Goal: Task Accomplishment & Management: Manage account settings

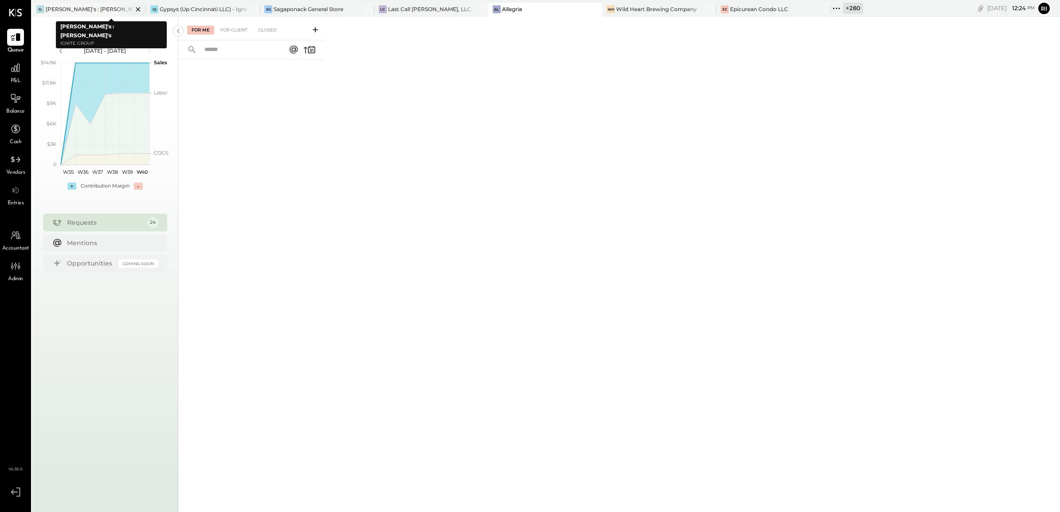
click at [133, 8] on icon at bounding box center [138, 9] width 11 height 11
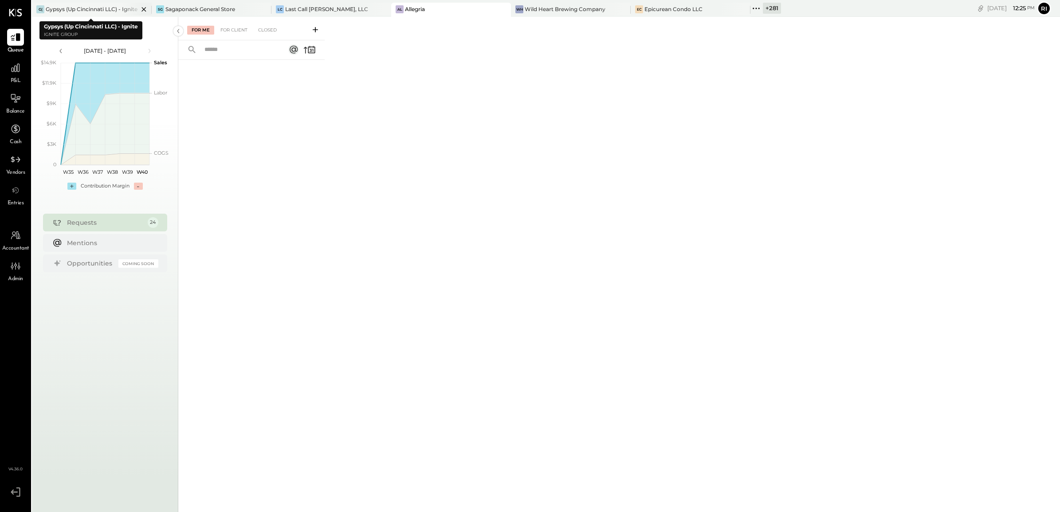
click at [143, 9] on icon at bounding box center [143, 9] width 4 height 4
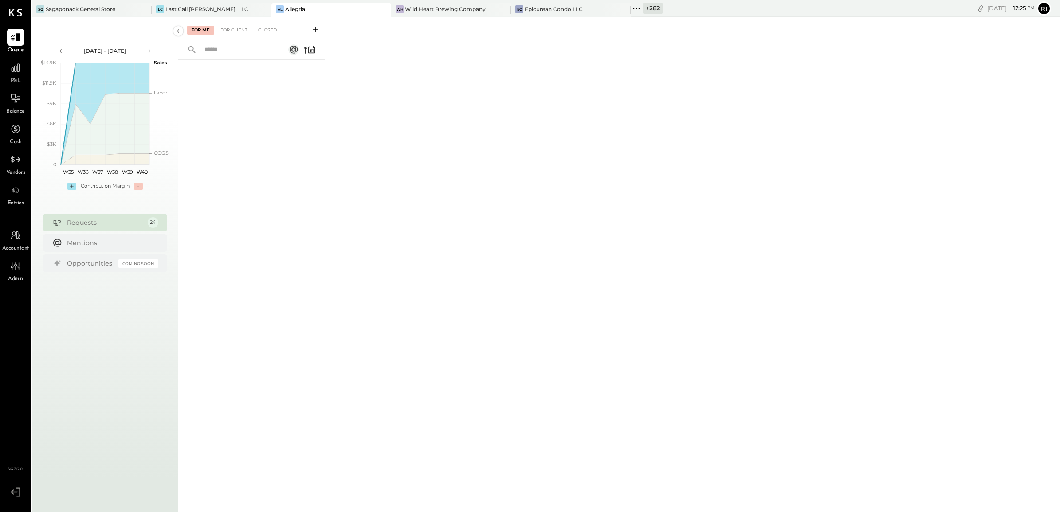
click at [143, 9] on icon at bounding box center [143, 9] width 4 height 4
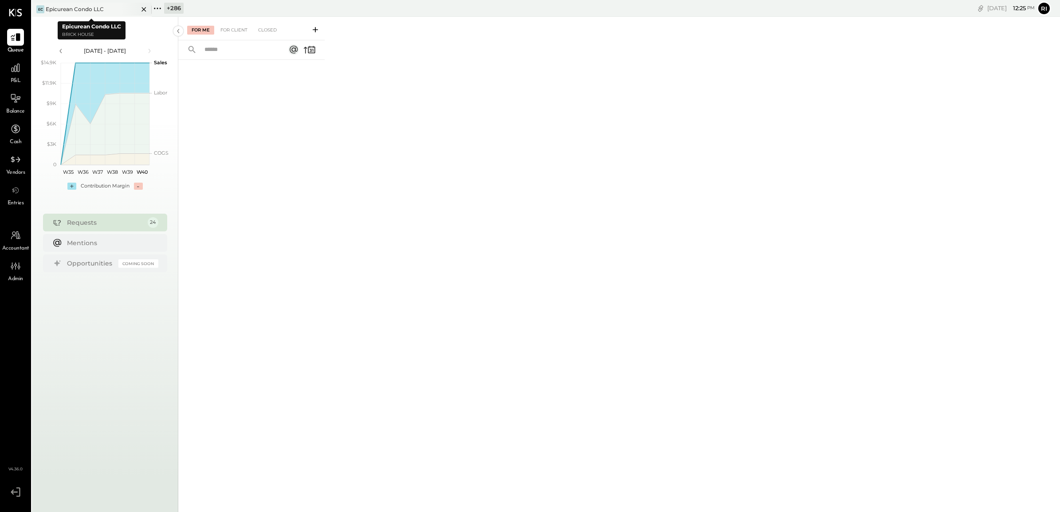
click at [143, 9] on icon at bounding box center [143, 9] width 4 height 4
click at [143, 12] on icon at bounding box center [143, 9] width 11 height 11
click at [158, 7] on icon at bounding box center [158, 9] width 12 height 12
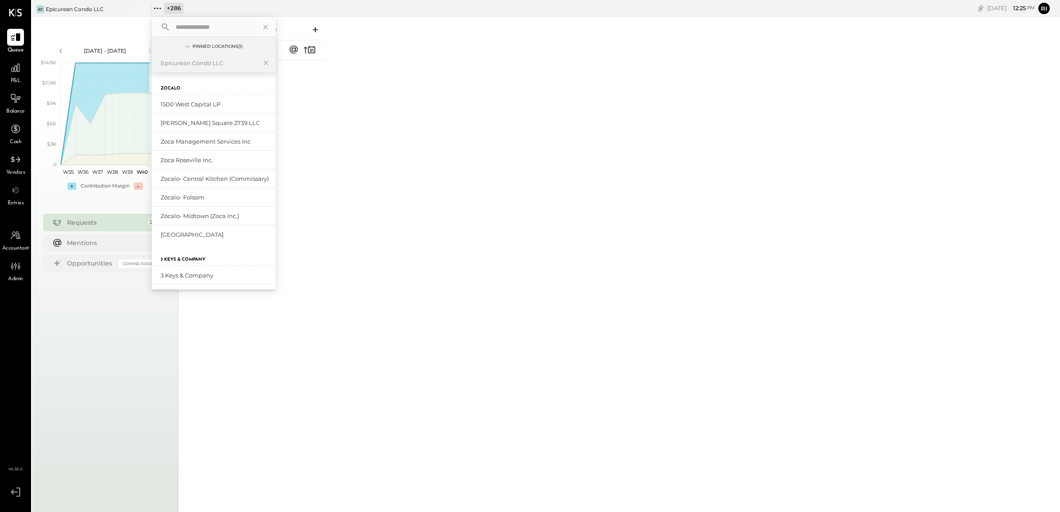
click at [158, 7] on icon at bounding box center [158, 9] width 12 height 12
click at [10, 272] on div at bounding box center [15, 266] width 17 height 17
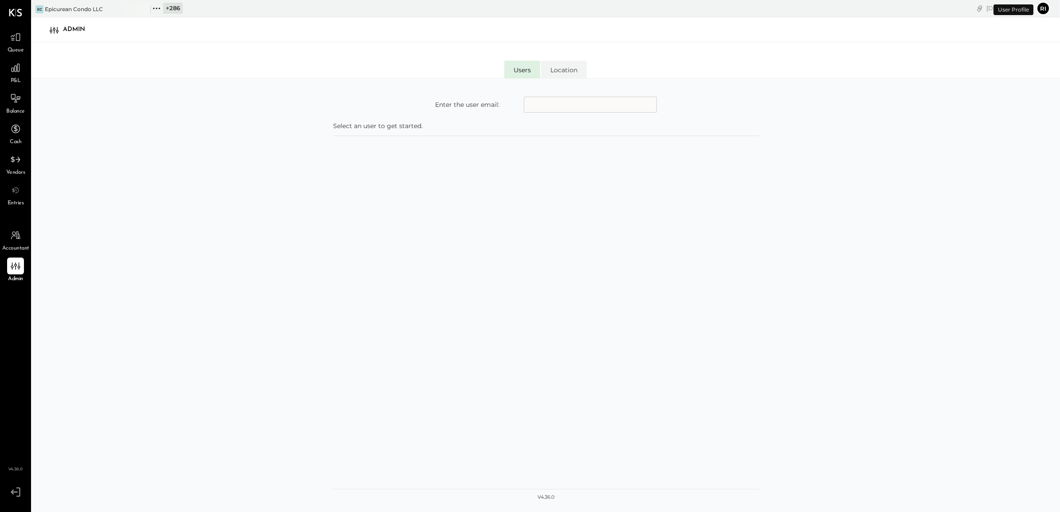
click at [554, 102] on input "text" at bounding box center [590, 105] width 133 height 16
type input "*"
type input "**********"
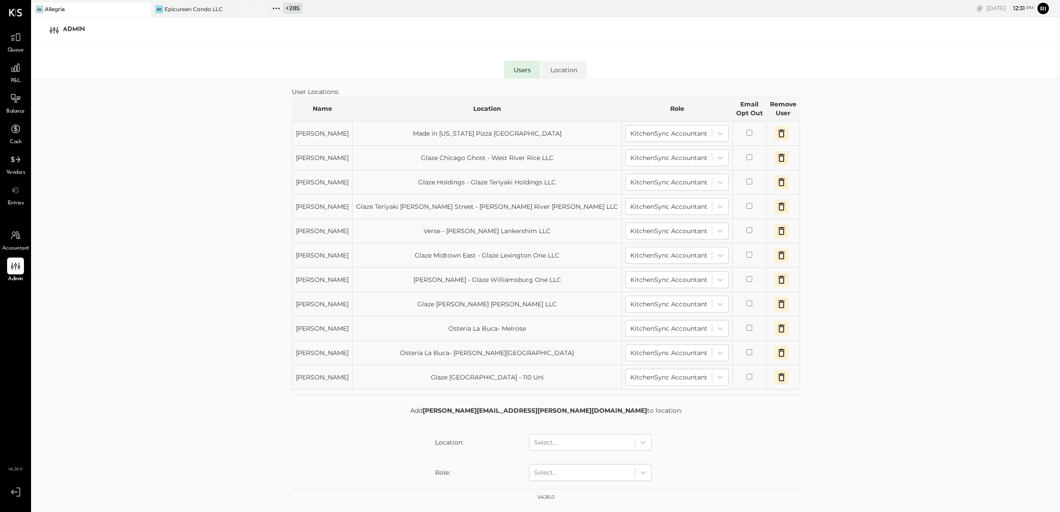
scroll to position [105, 0]
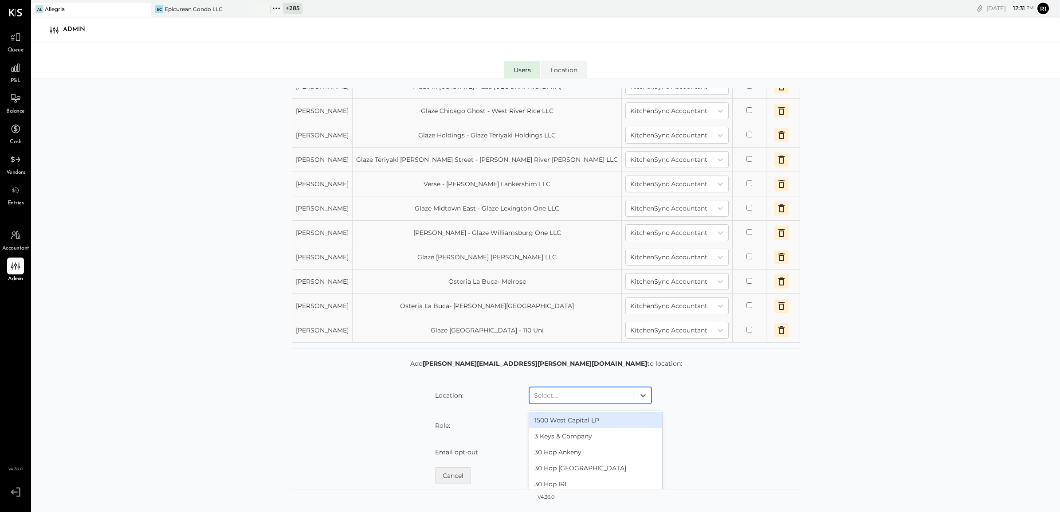
click at [581, 400] on div at bounding box center [582, 395] width 96 height 11
type input "*****"
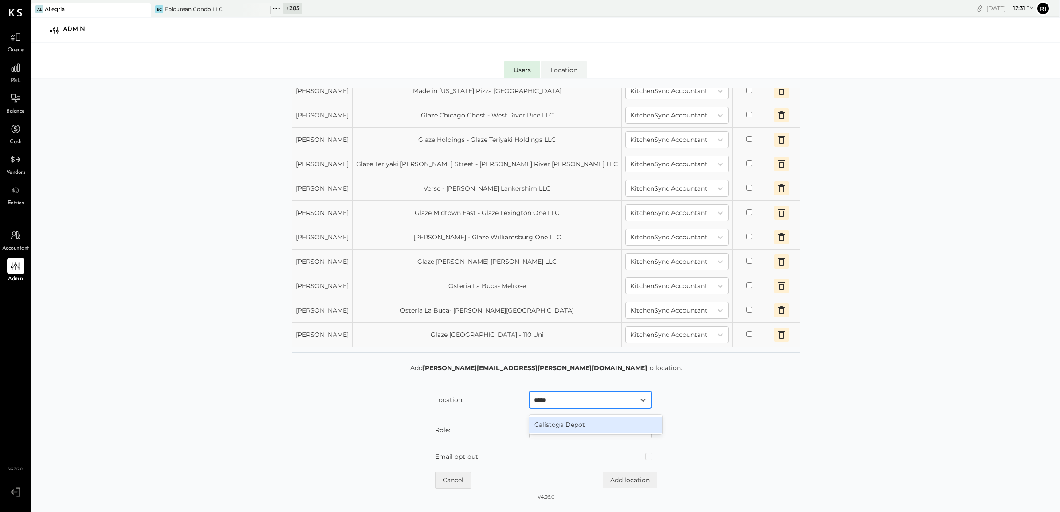
click at [625, 428] on div "Calistoga Depot" at bounding box center [595, 425] width 133 height 16
click at [621, 429] on div at bounding box center [582, 430] width 96 height 11
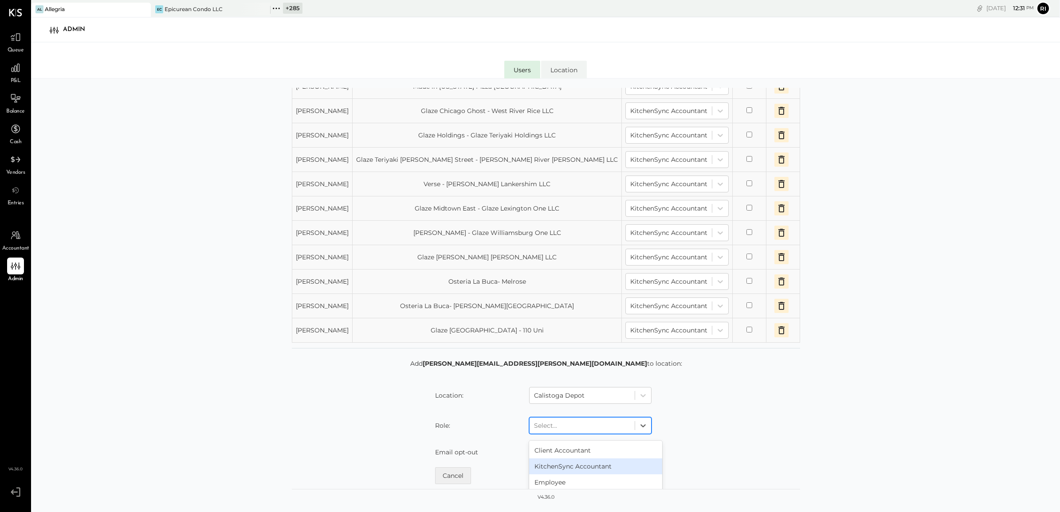
click at [606, 464] on div "KitchenSync Accountant" at bounding box center [595, 467] width 133 height 16
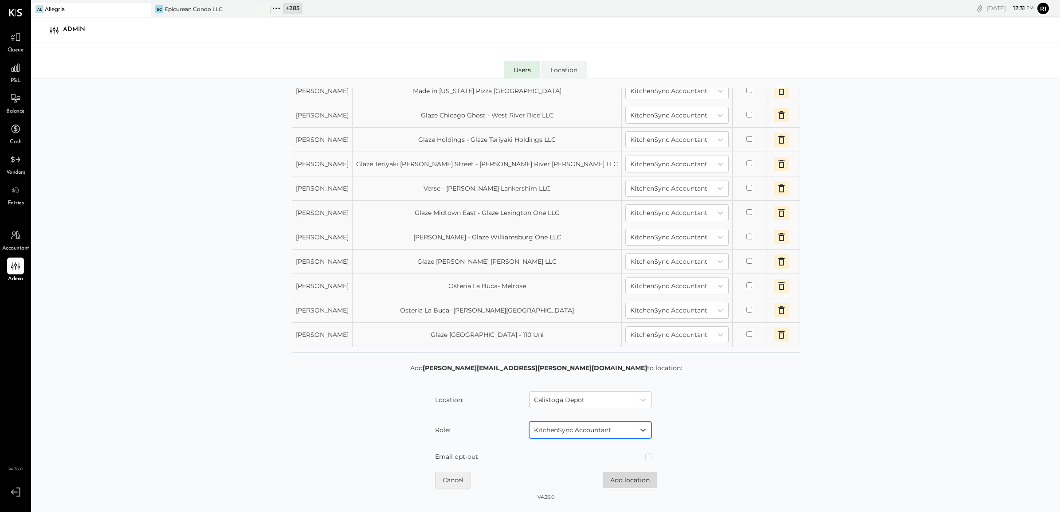
click at [620, 477] on button "Add location" at bounding box center [630, 480] width 54 height 16
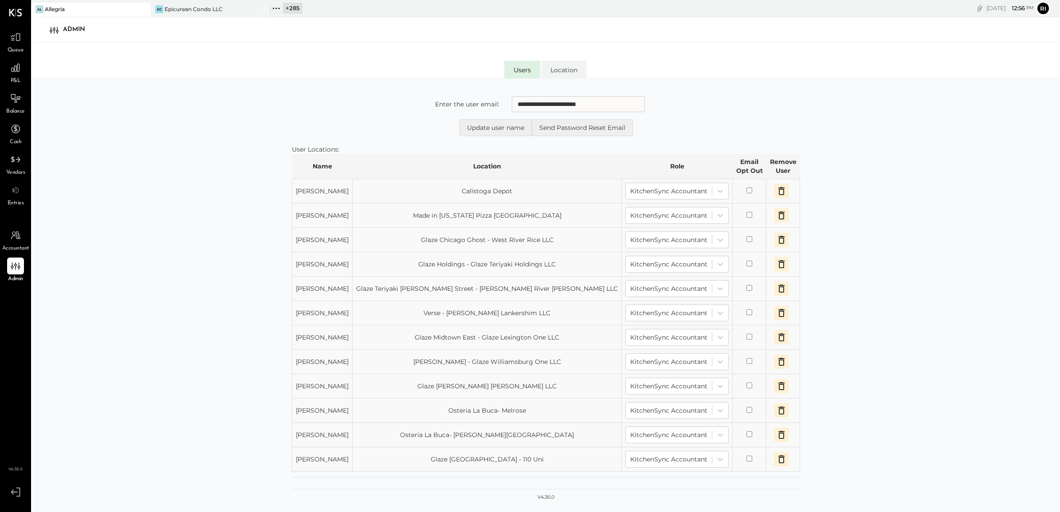
scroll to position [0, 0]
